Goal: Navigation & Orientation: Find specific page/section

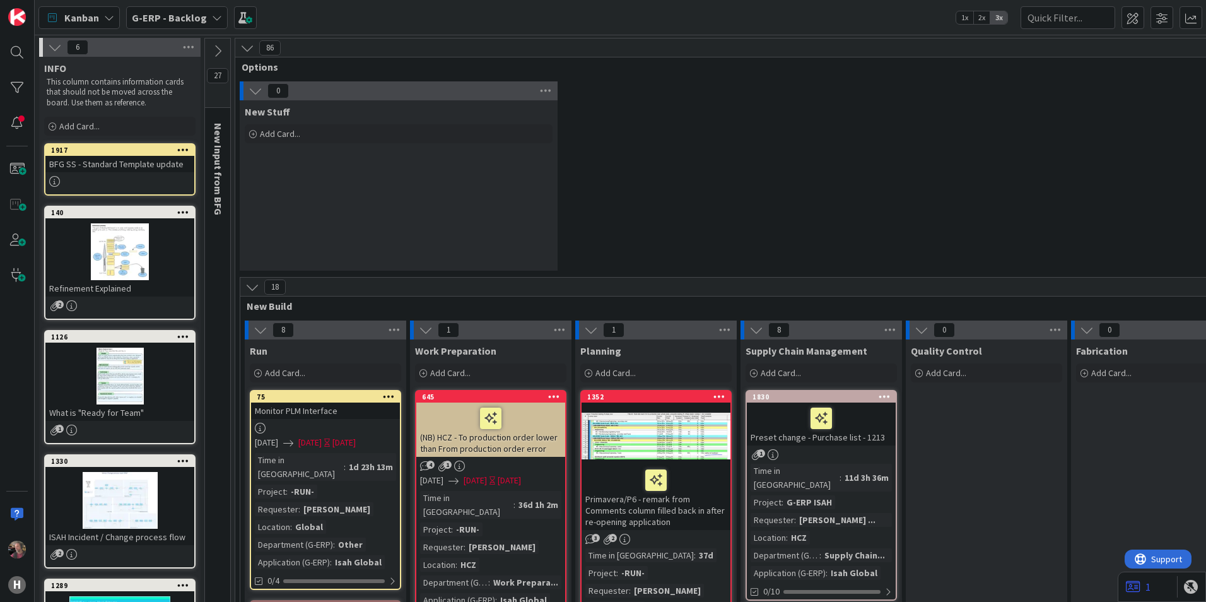
click at [195, 18] on b "G-ERP - Backlog" at bounding box center [169, 17] width 75 height 13
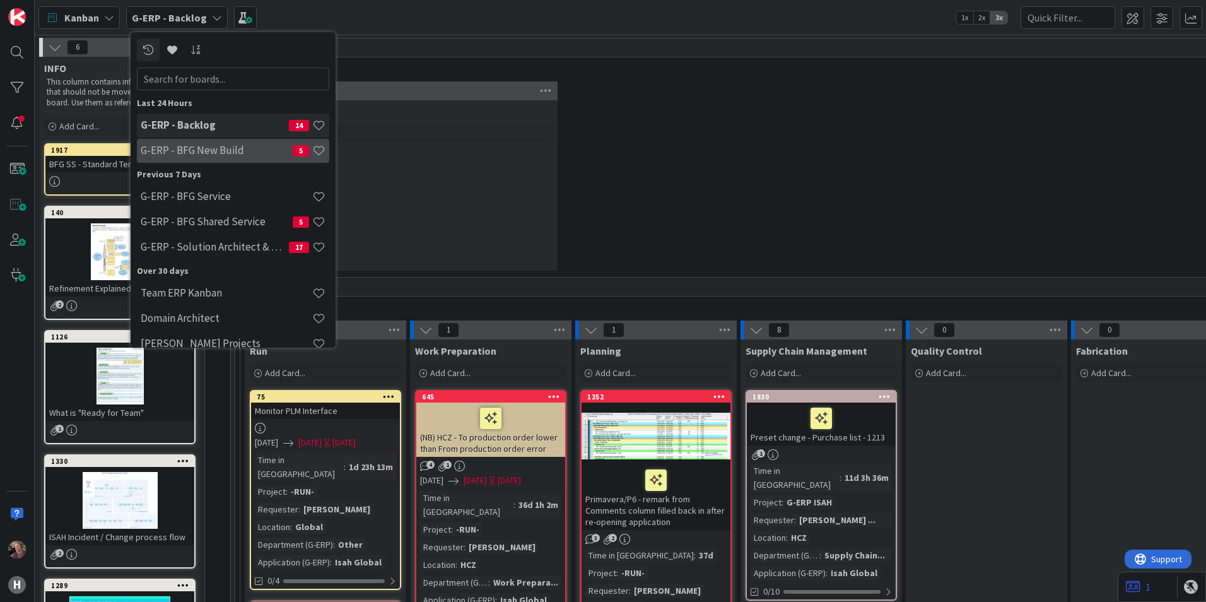
click at [228, 153] on h4 "G-ERP - BFG New Build" at bounding box center [217, 150] width 152 height 13
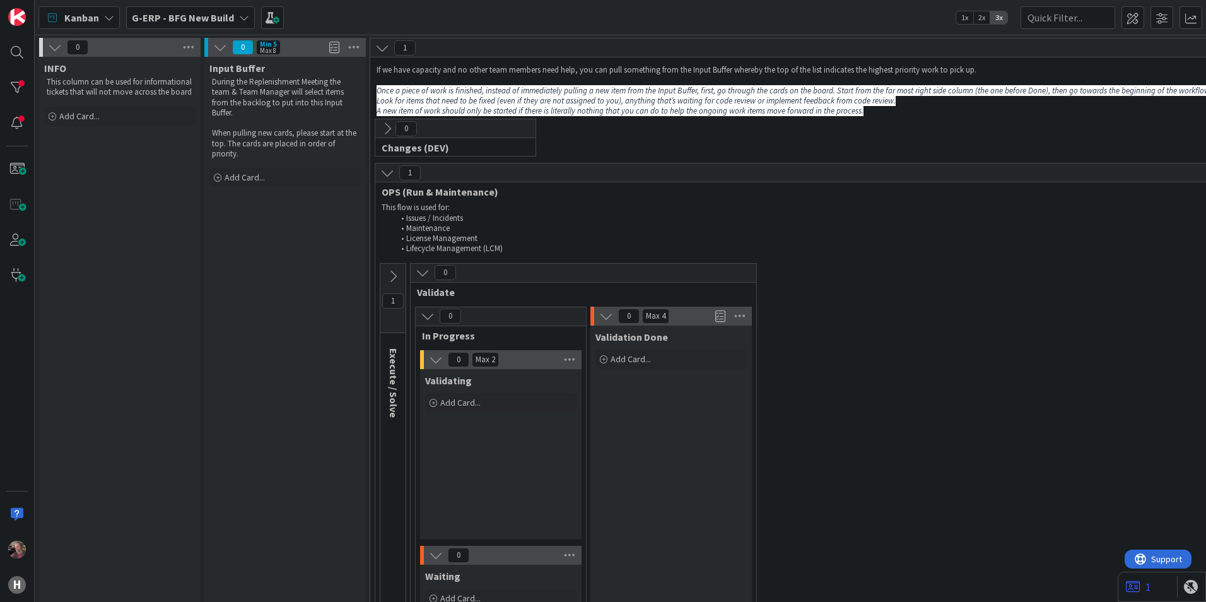
click at [198, 17] on b "G-ERP - BFG New Build" at bounding box center [183, 17] width 102 height 13
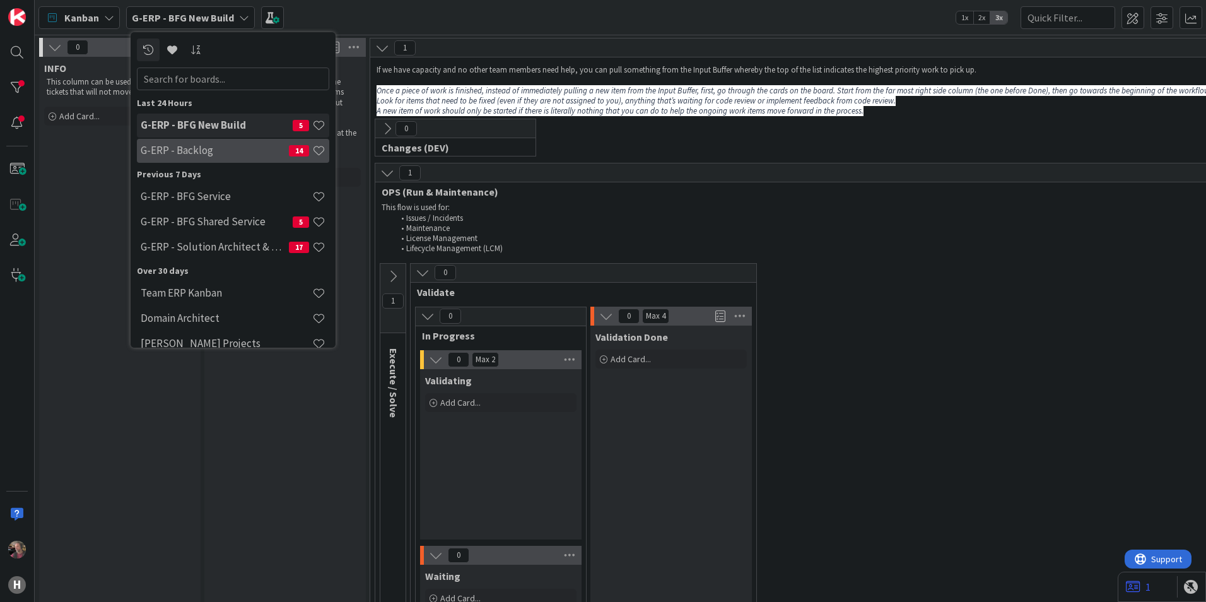
click at [210, 146] on h4 "G-ERP - Backlog" at bounding box center [215, 150] width 148 height 13
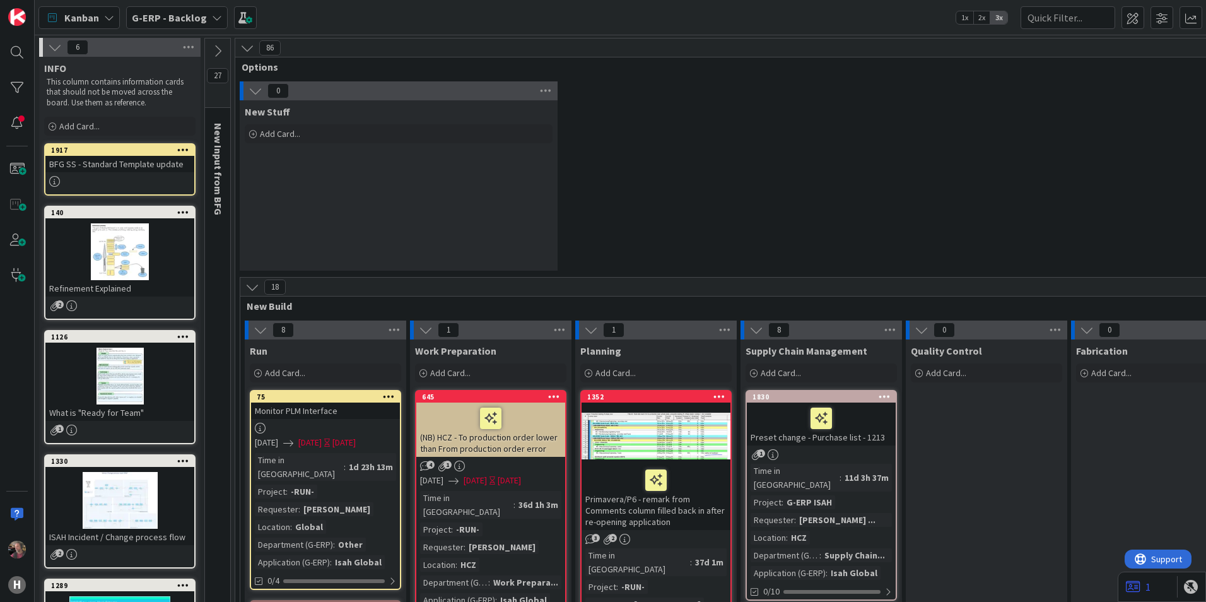
click at [257, 329] on icon at bounding box center [261, 330] width 14 height 14
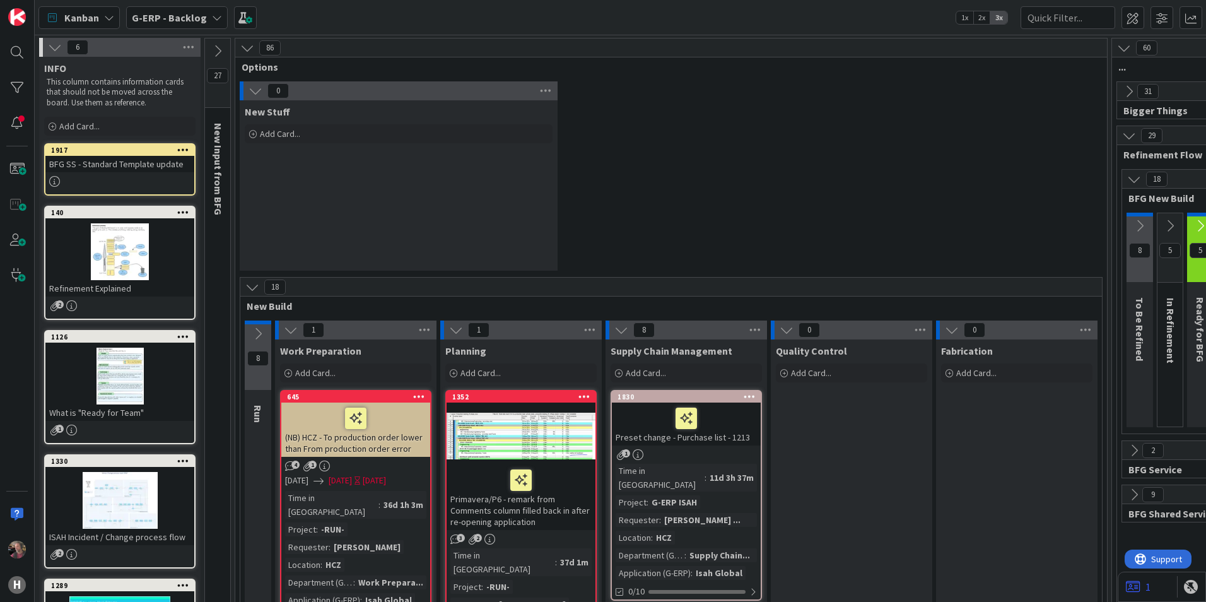
click at [293, 330] on icon at bounding box center [291, 330] width 14 height 14
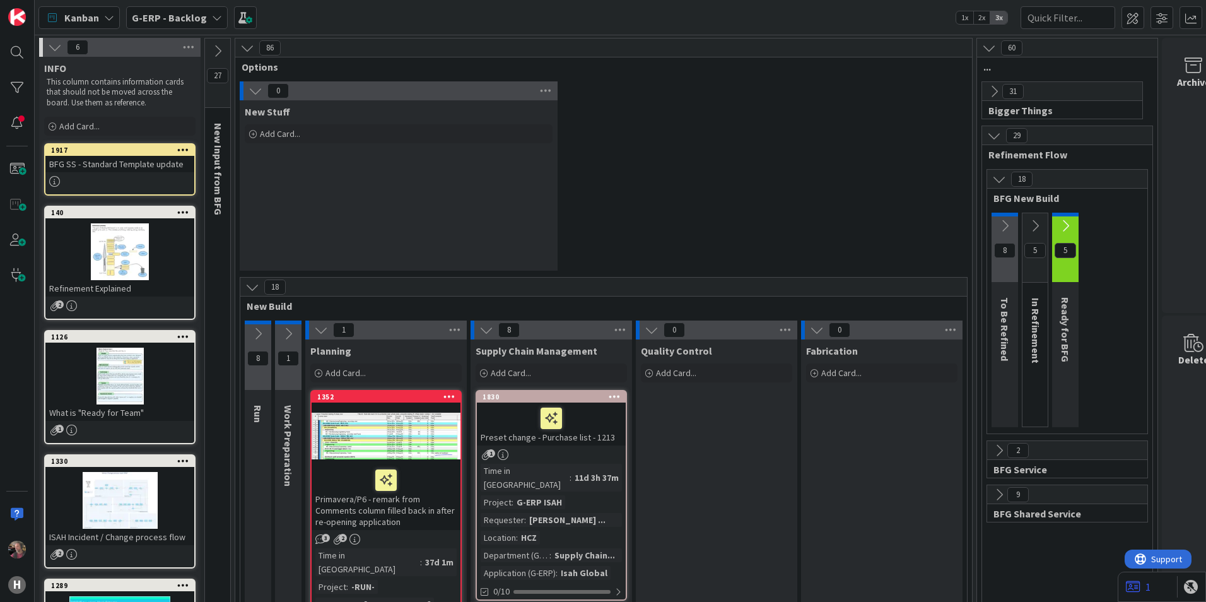
click at [314, 330] on div "1" at bounding box center [385, 329] width 161 height 19
click at [317, 331] on icon at bounding box center [321, 330] width 14 height 14
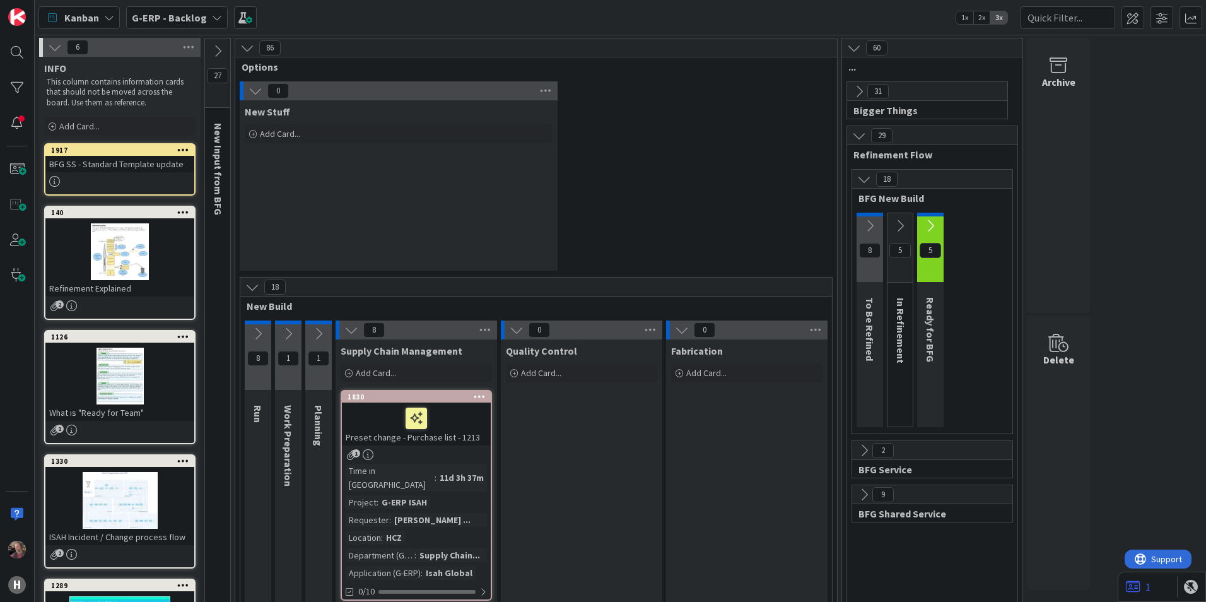
click at [346, 327] on icon at bounding box center [351, 330] width 14 height 14
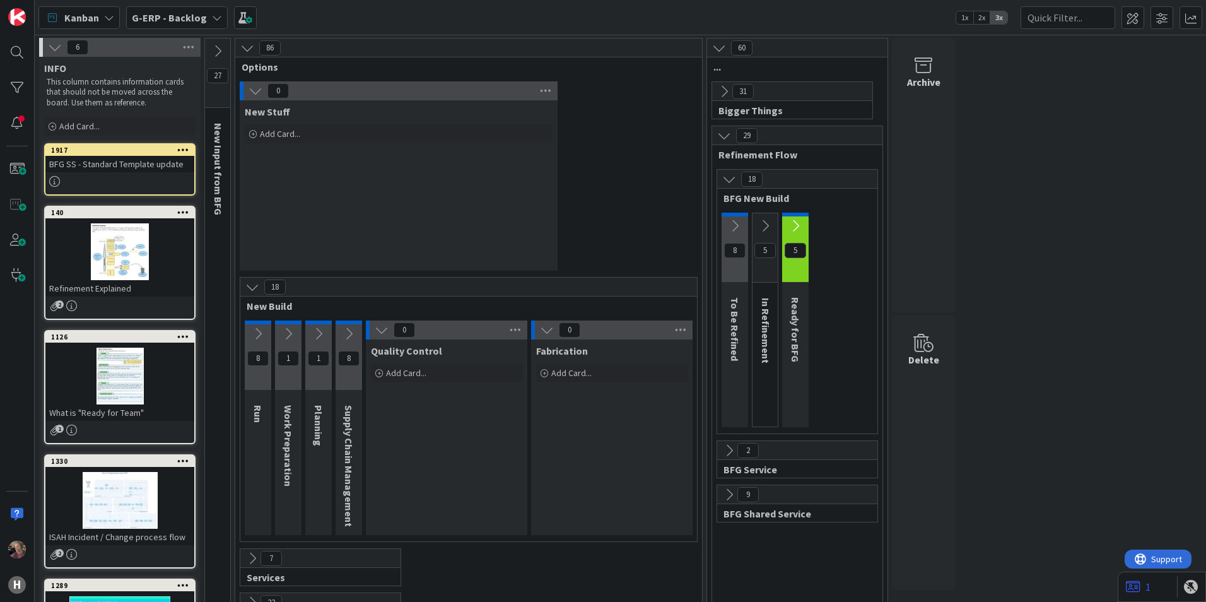
click at [372, 329] on div "0" at bounding box center [446, 329] width 161 height 19
click at [382, 330] on icon at bounding box center [382, 330] width 14 height 14
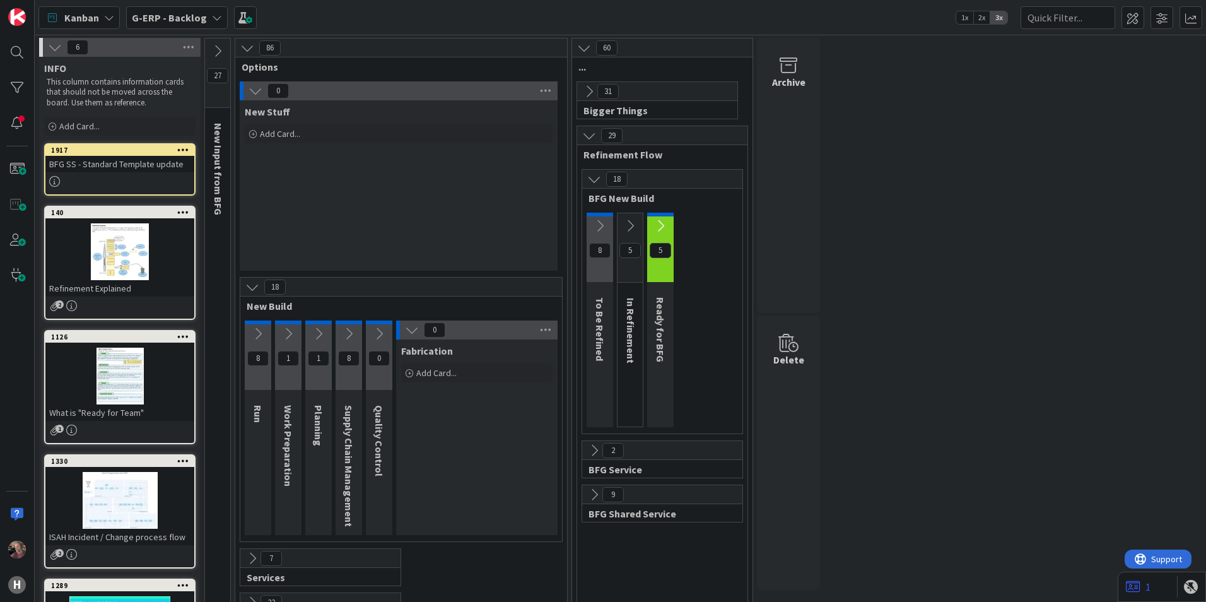
click at [412, 329] on icon at bounding box center [412, 330] width 14 height 14
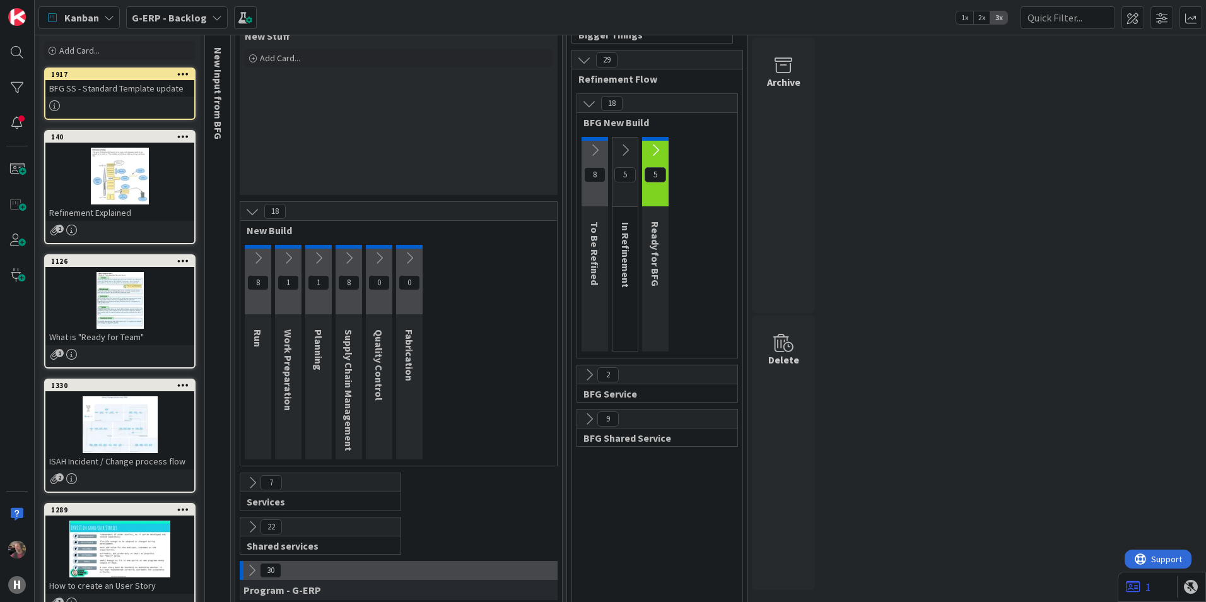
scroll to position [63, 0]
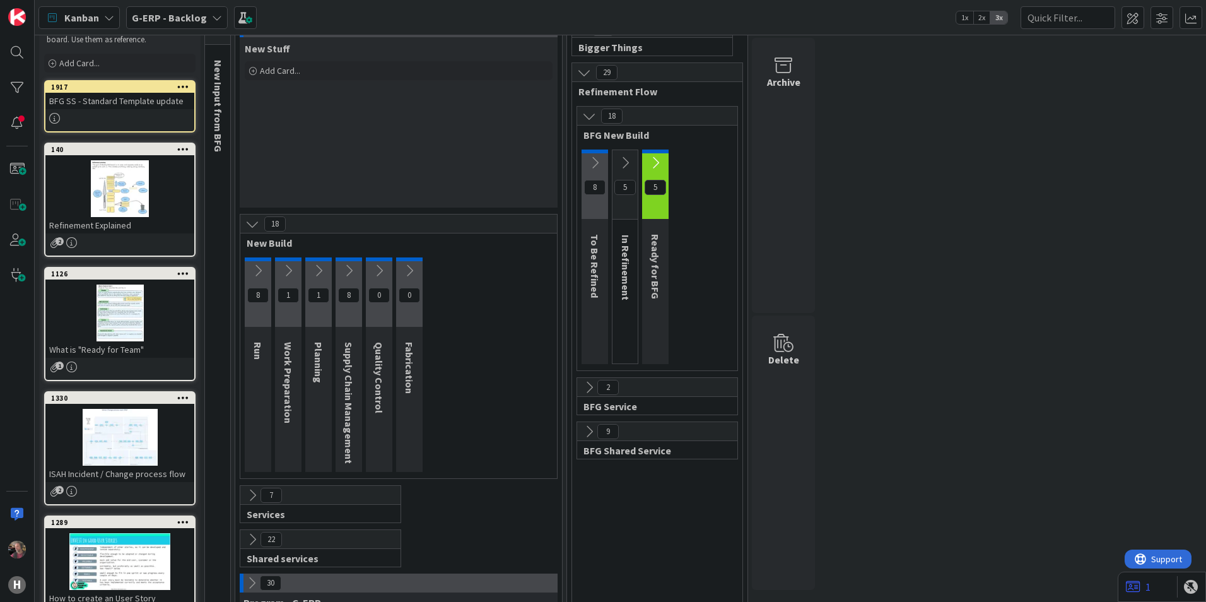
click at [258, 271] on icon at bounding box center [258, 271] width 14 height 14
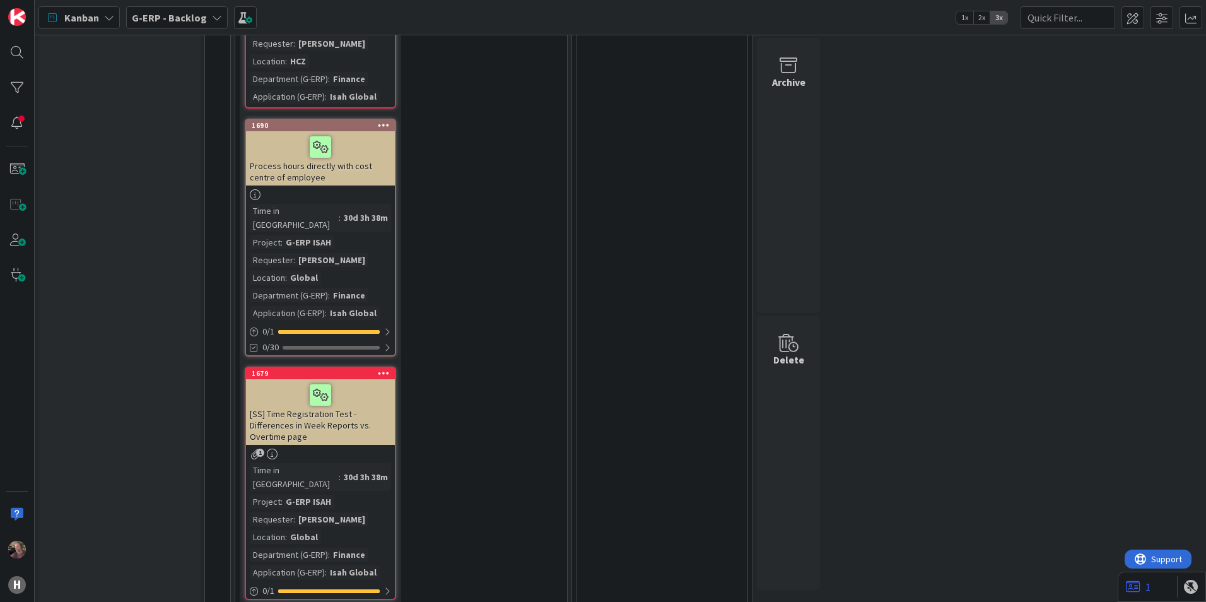
scroll to position [2728, 0]
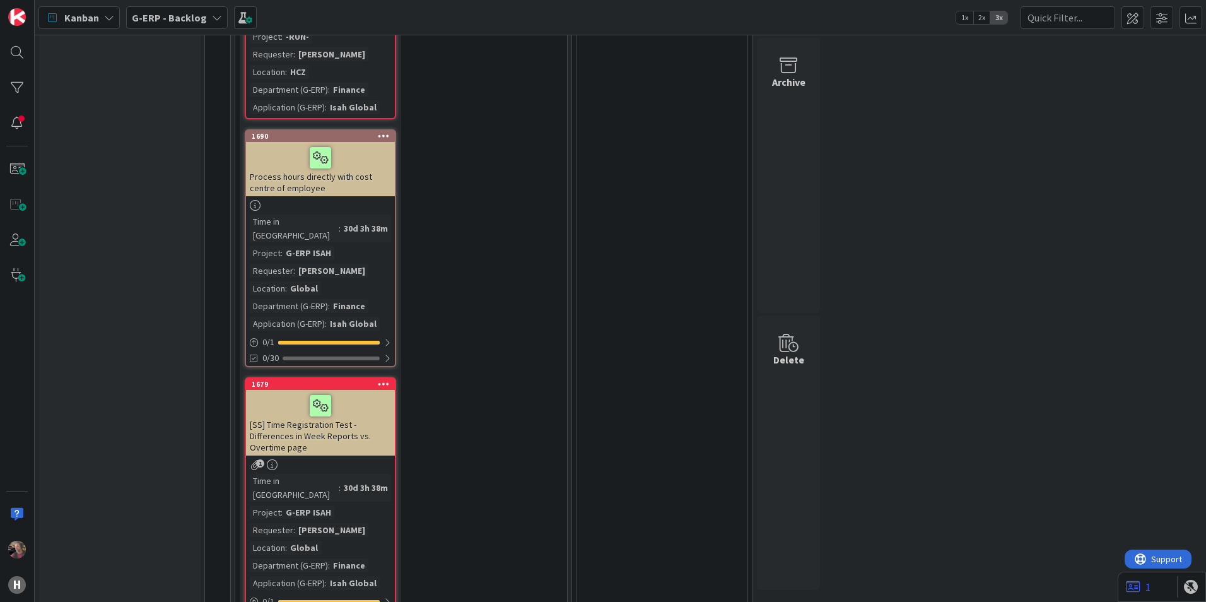
click at [98, 12] on div "Kanban" at bounding box center [78, 17] width 81 height 23
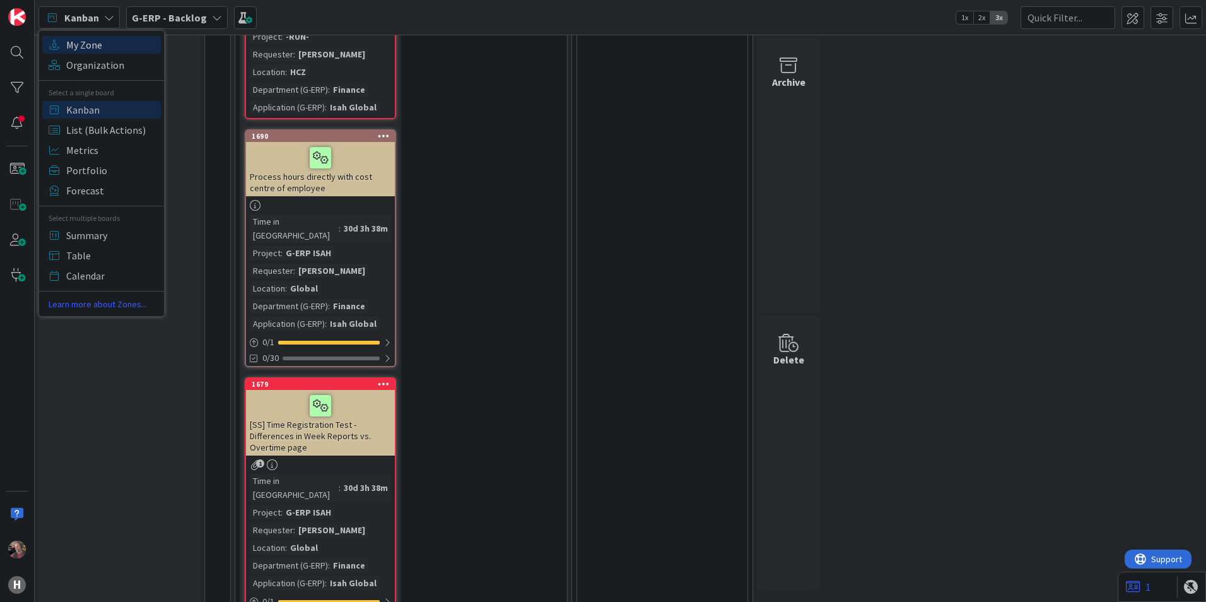
click at [99, 40] on span "My Zone" at bounding box center [111, 44] width 91 height 19
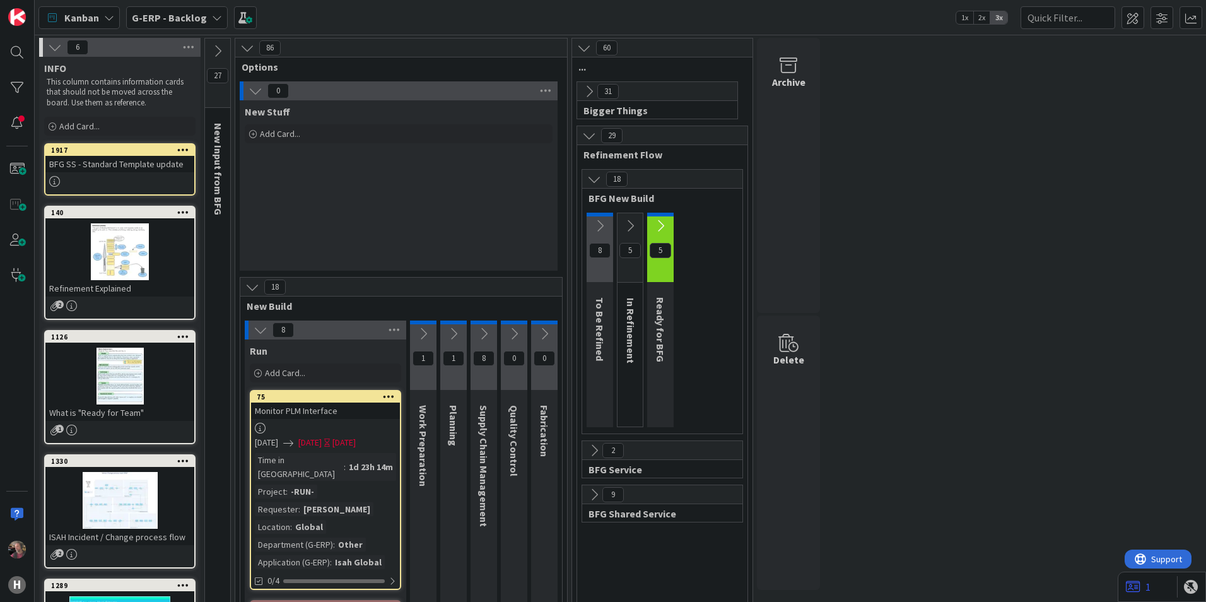
click at [428, 326] on button at bounding box center [423, 333] width 26 height 19
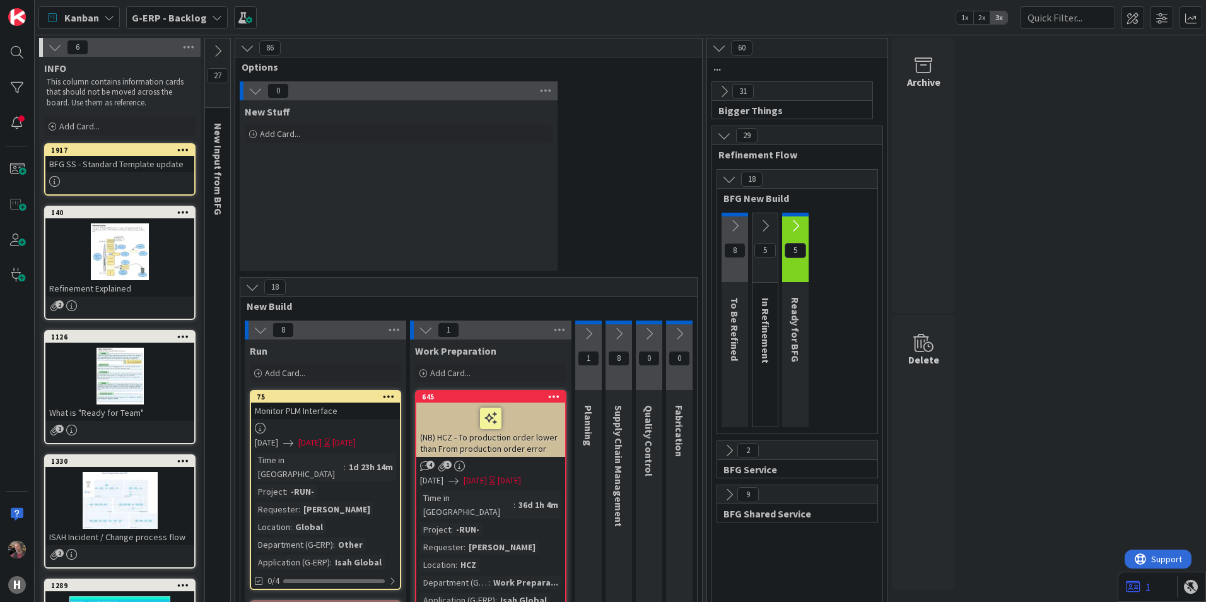
click at [589, 327] on icon at bounding box center [589, 334] width 14 height 14
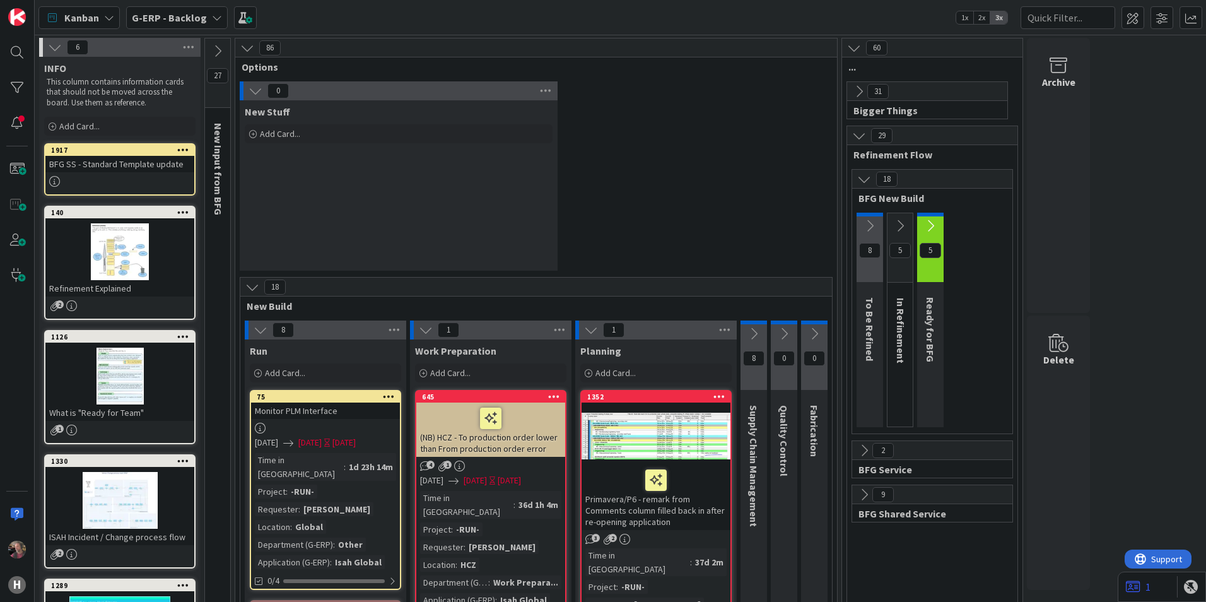
click at [760, 331] on icon at bounding box center [754, 334] width 14 height 14
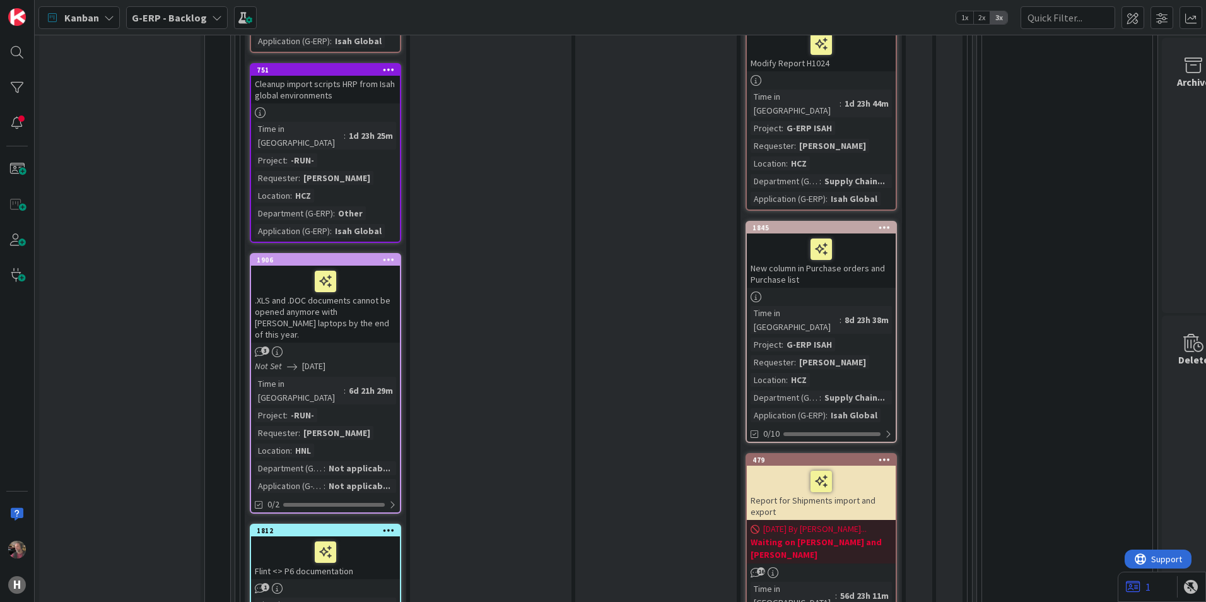
scroll to position [820, 0]
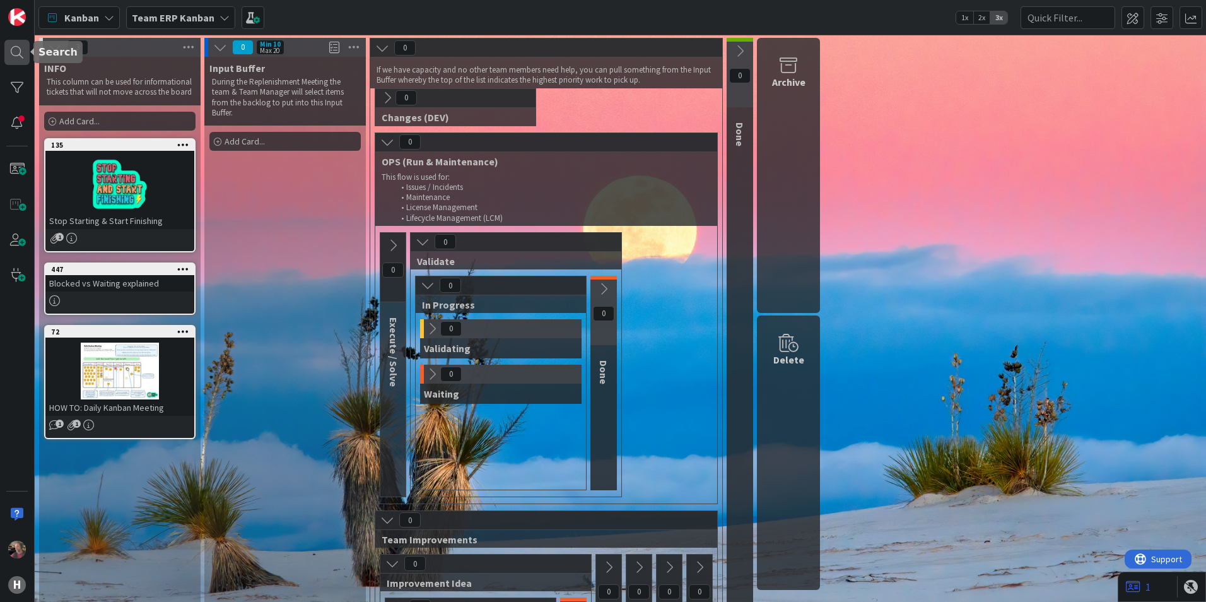
click at [20, 50] on div at bounding box center [16, 52] width 25 height 25
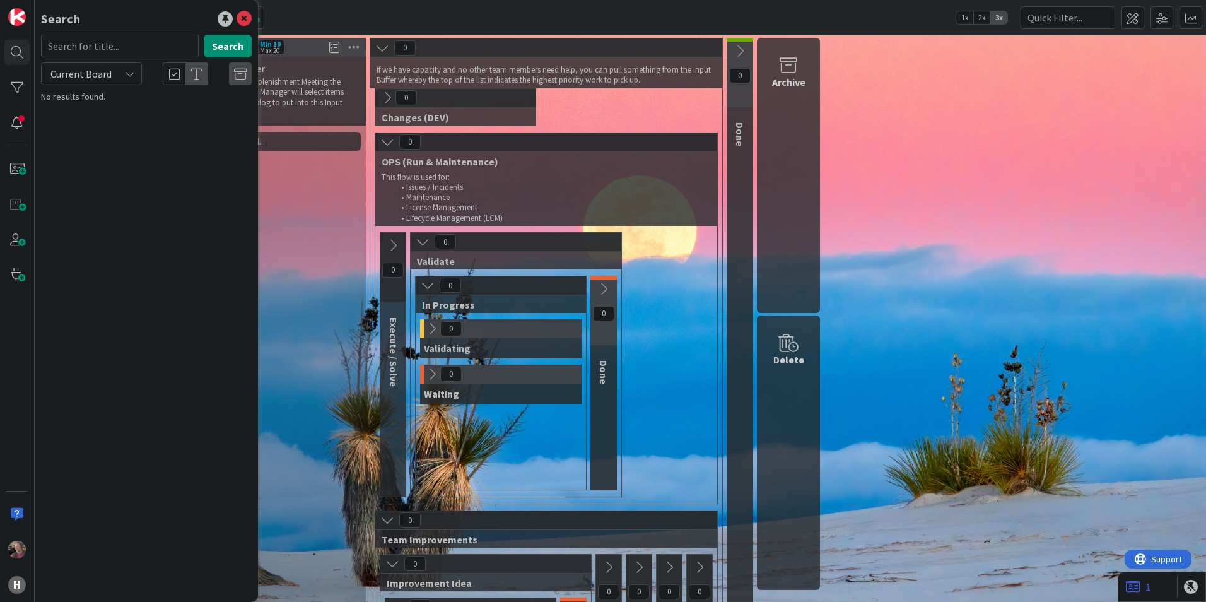
click at [123, 69] on div "Current Board" at bounding box center [91, 73] width 101 height 23
click at [85, 124] on span "All Boards" at bounding box center [113, 126] width 131 height 19
click at [98, 52] on input "text" at bounding box center [120, 46] width 158 height 23
type input "1957"
click at [129, 98] on div "G-ERP - Backlog › BFG New Build" at bounding box center [155, 98] width 193 height 11
